Goal: Check status: Check status

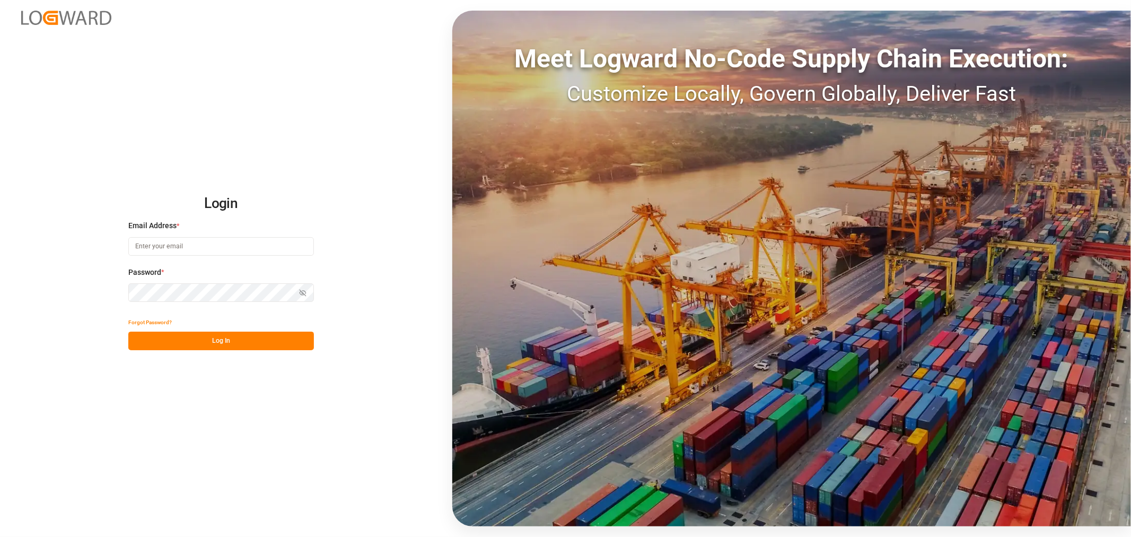
type input "[PERSON_NAME][EMAIL_ADDRESS][PERSON_NAME][DOMAIN_NAME]"
click at [210, 343] on button "Log In" at bounding box center [221, 341] width 186 height 19
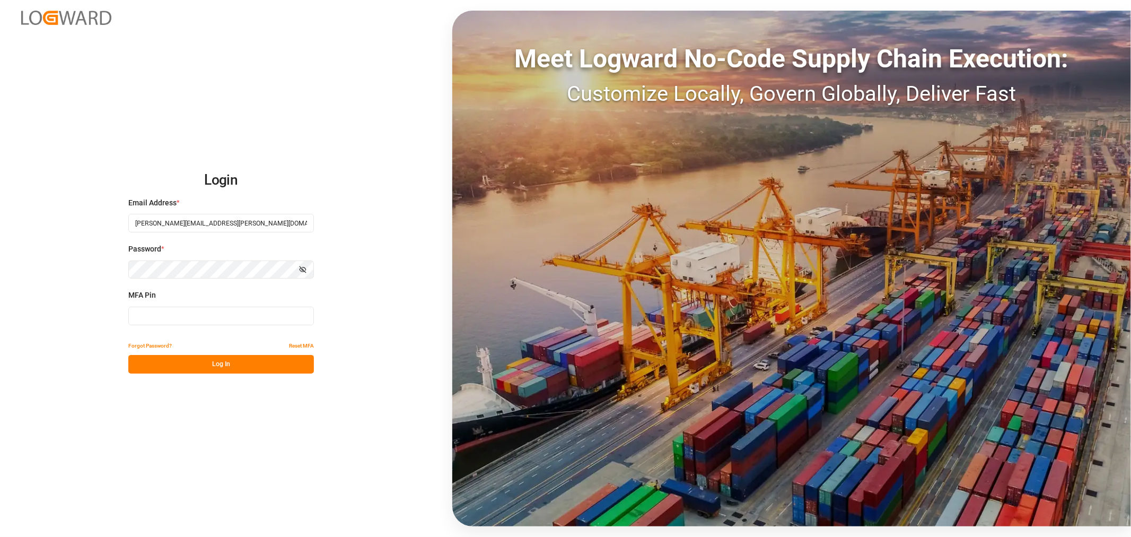
click at [220, 313] on input at bounding box center [221, 316] width 186 height 19
type input "295367"
click at [199, 361] on button "Log In" at bounding box center [221, 364] width 186 height 19
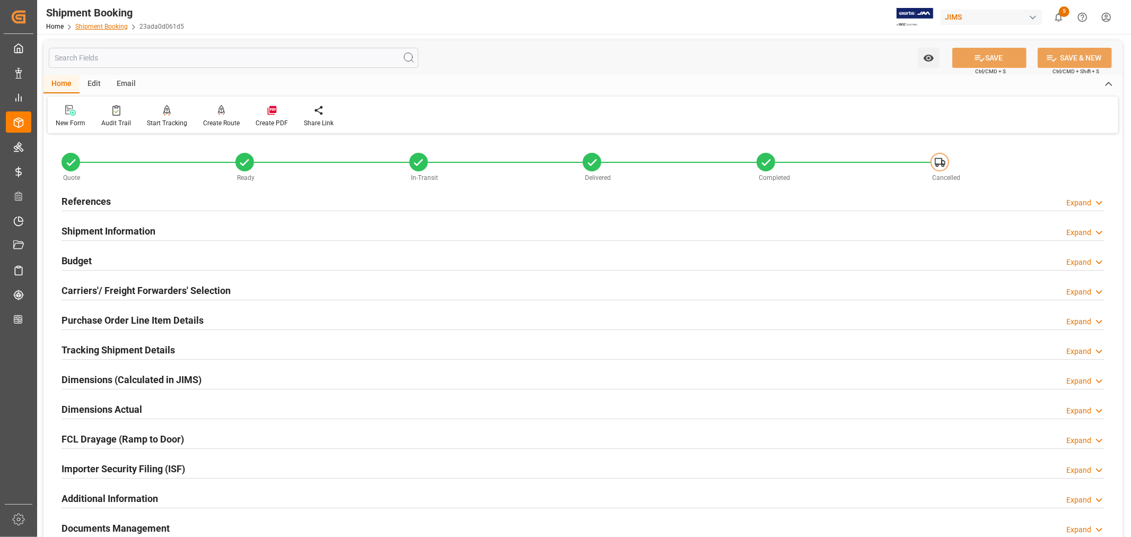
click at [103, 25] on link "Shipment Booking" at bounding box center [101, 26] width 53 height 7
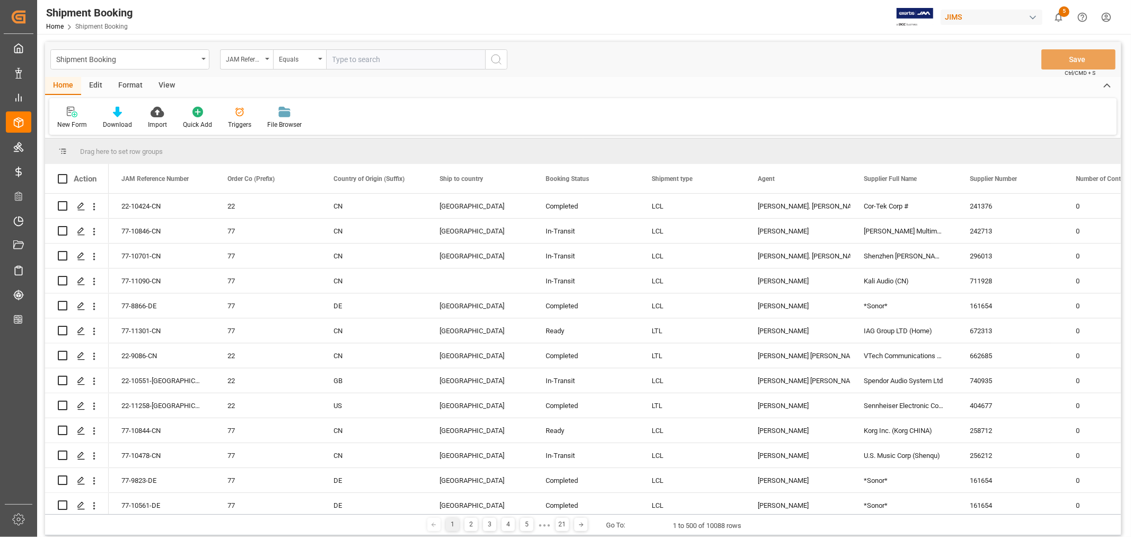
paste input "22-10833-MY"
type input "22-10833-MY"
click at [497, 59] on icon "search button" at bounding box center [496, 59] width 13 height 13
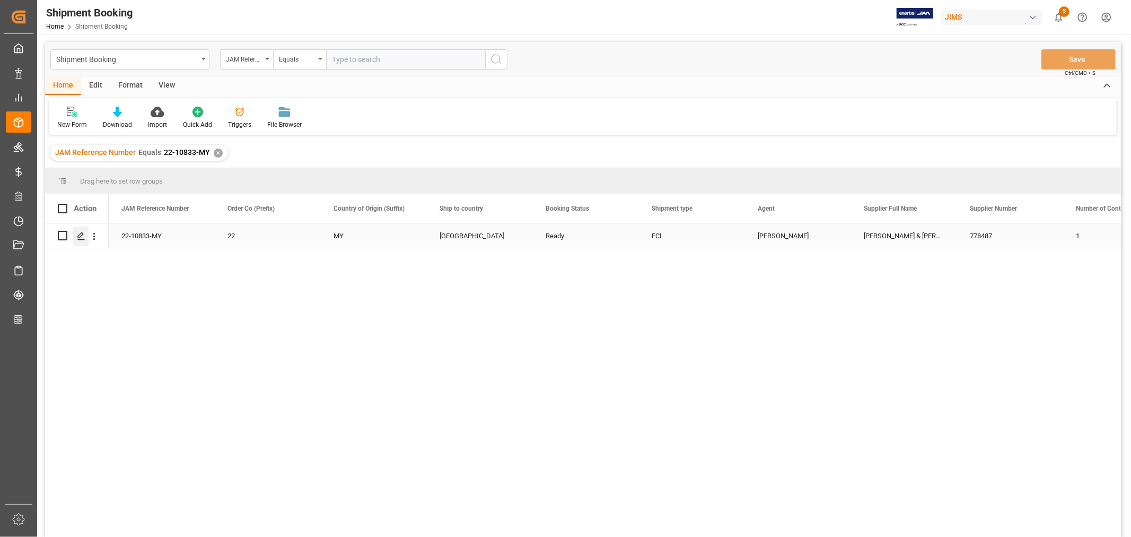
click at [80, 236] on icon "Press SPACE to select this row." at bounding box center [81, 236] width 8 height 8
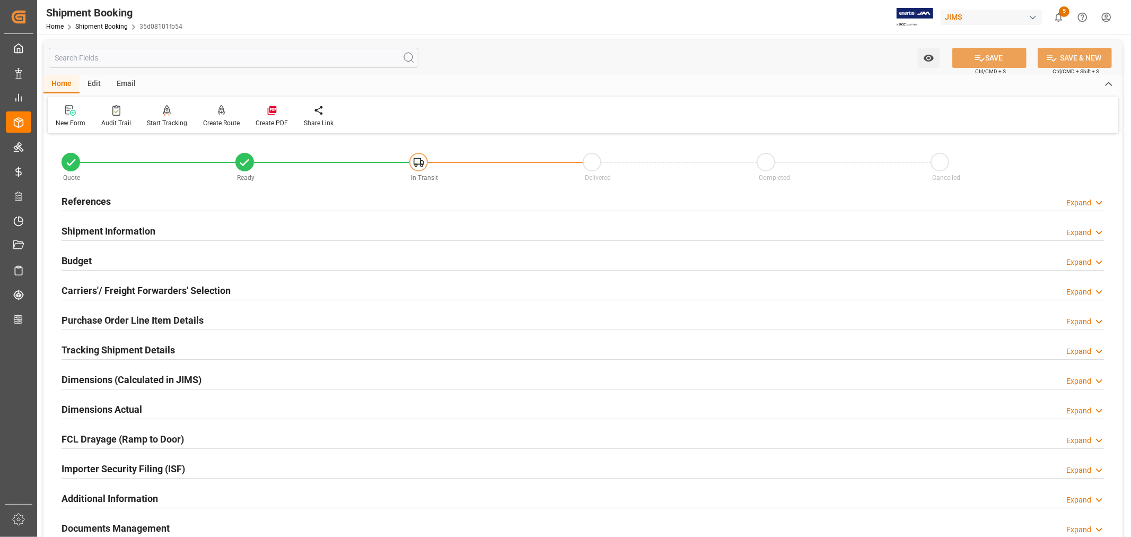
click at [85, 317] on h2 "Purchase Order Line Item Details" at bounding box center [133, 320] width 142 height 14
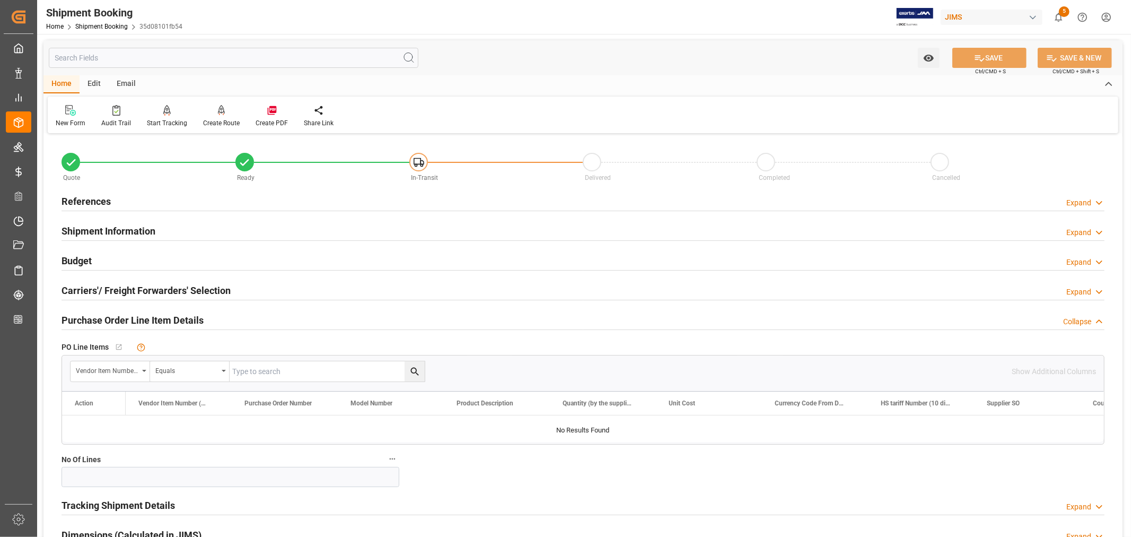
click at [85, 317] on h2 "Purchase Order Line Item Details" at bounding box center [133, 320] width 142 height 14
